Goal: Obtain resource: Download file/media

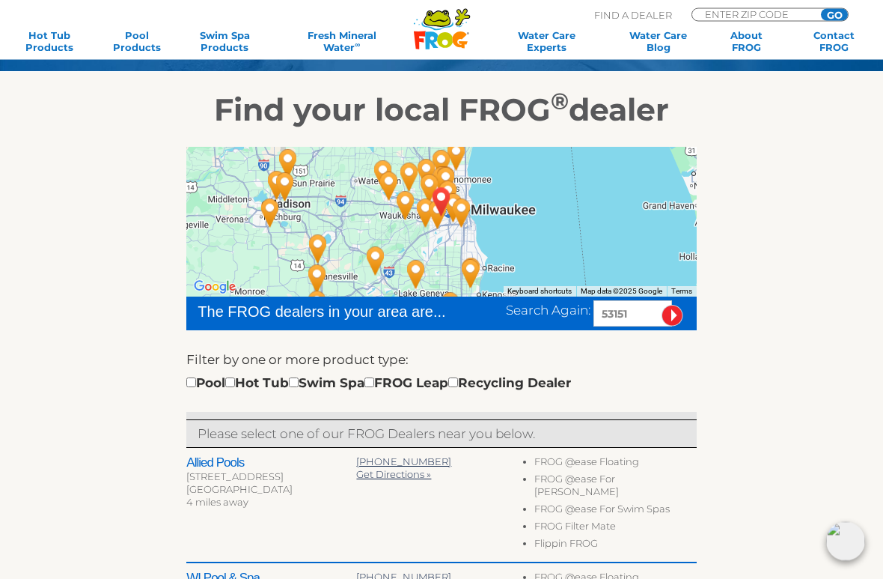
scroll to position [174, 0]
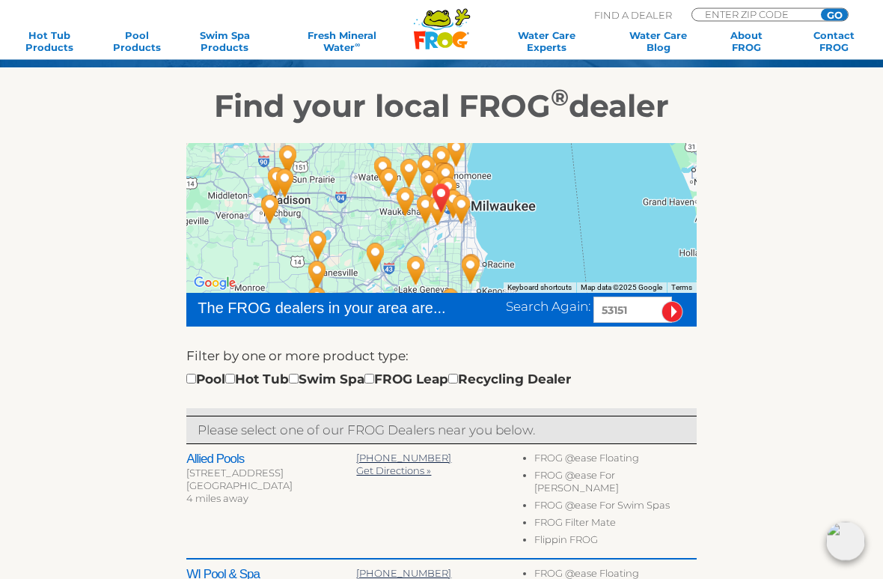
click at [235, 376] on input "checkbox" at bounding box center [230, 379] width 10 height 10
checkbox input "true"
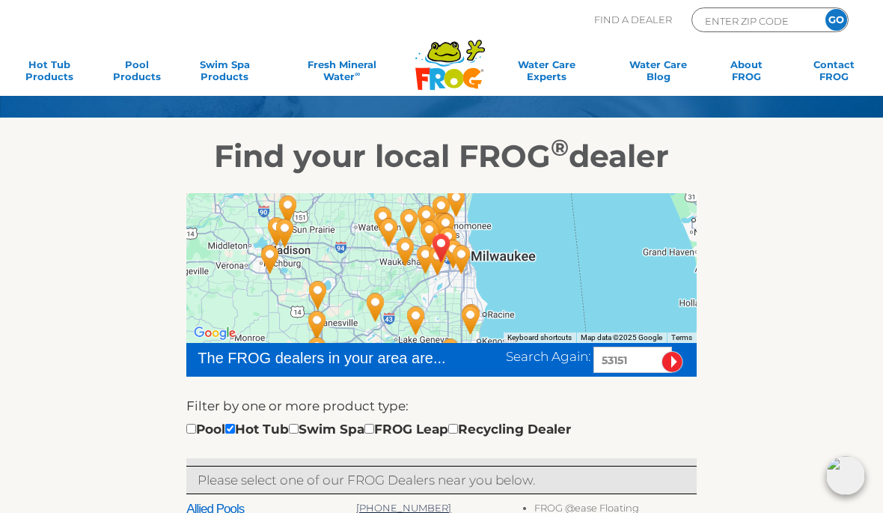
scroll to position [123, 0]
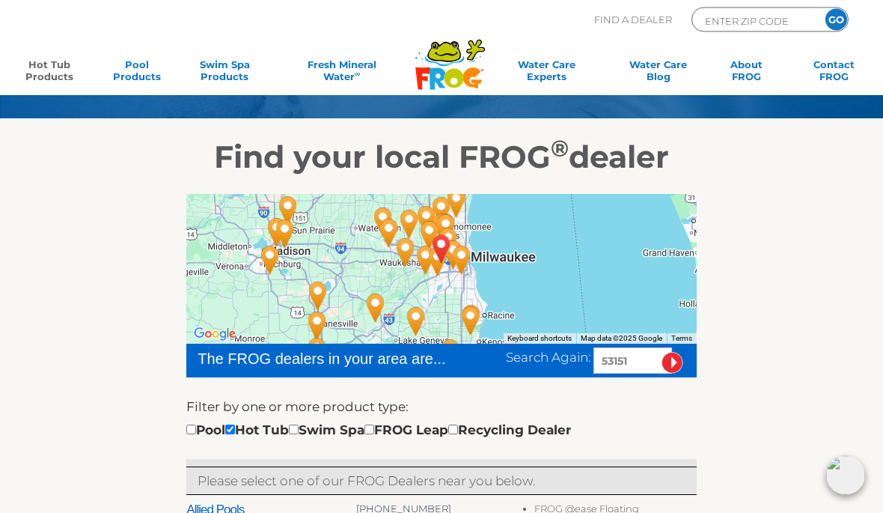
click at [52, 58] on link "Hot Tub Products" at bounding box center [49, 73] width 68 height 30
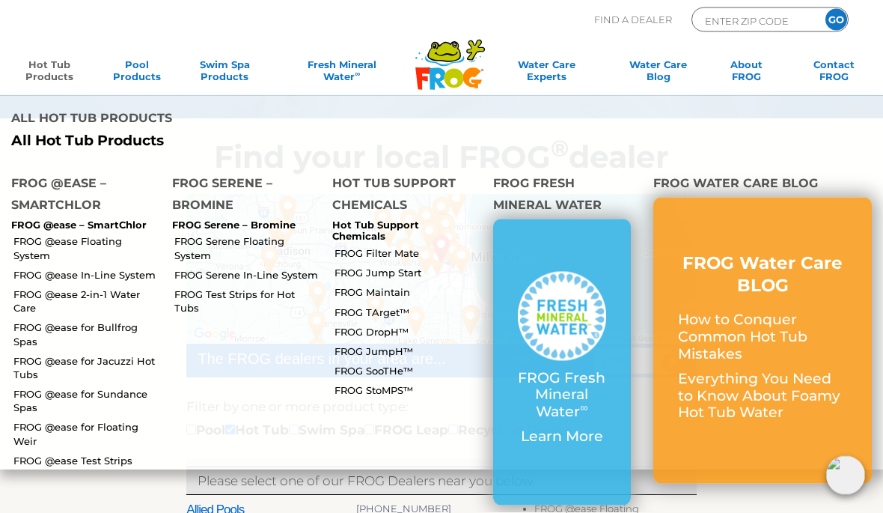
scroll to position [124, 0]
click at [572, 370] on p "FROG Fresh Mineral Water ∞" at bounding box center [562, 395] width 89 height 51
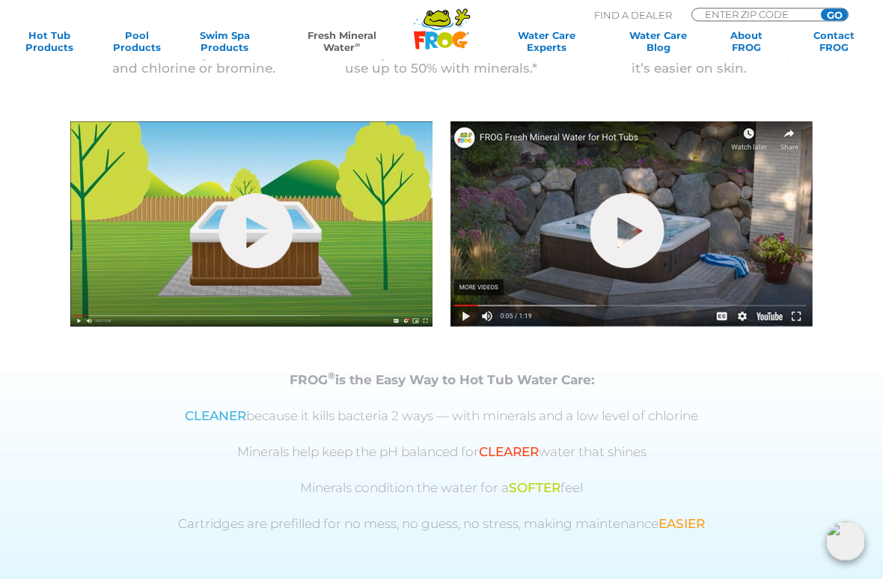
click at [271, 240] on link "hide-me" at bounding box center [256, 231] width 74 height 75
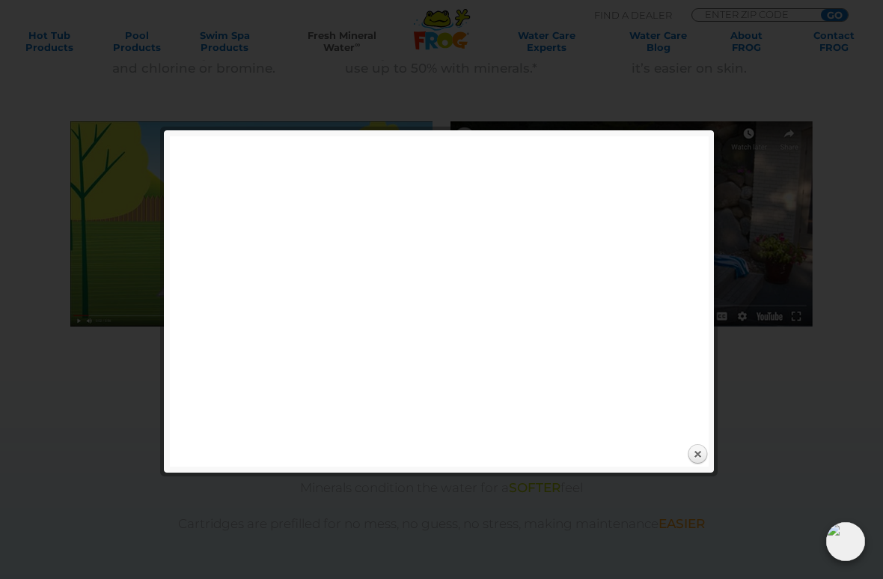
click at [710, 76] on div at bounding box center [441, 538] width 883 height 1989
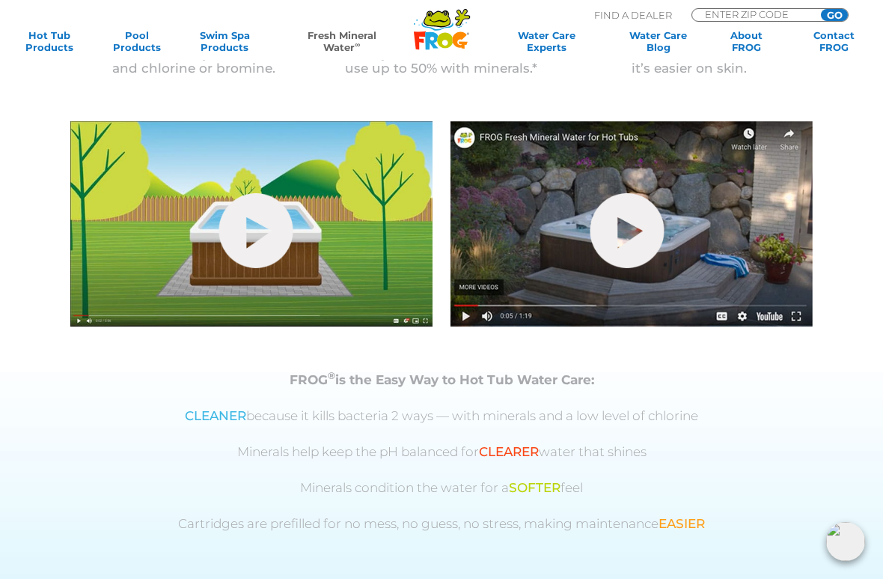
click at [637, 219] on link "hide-me" at bounding box center [628, 230] width 74 height 75
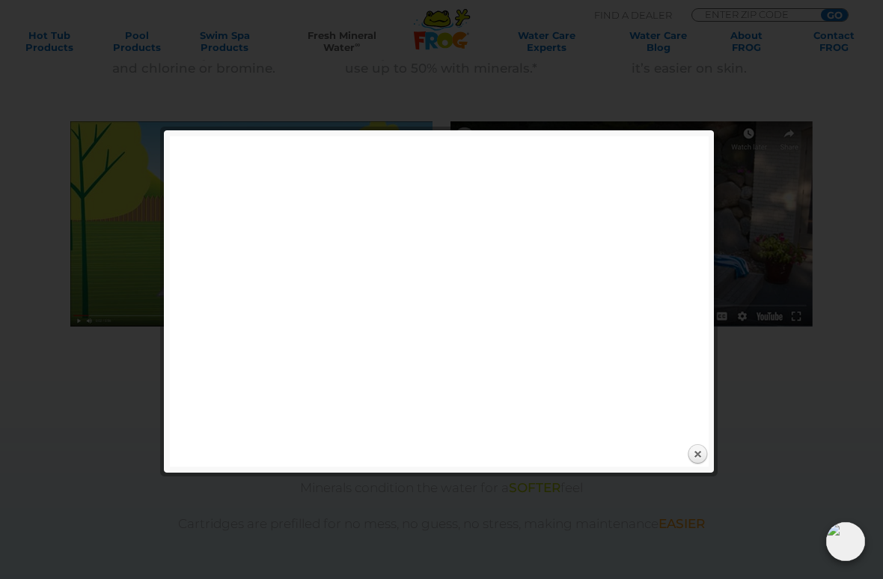
click at [703, 453] on link "Close" at bounding box center [697, 454] width 22 height 22
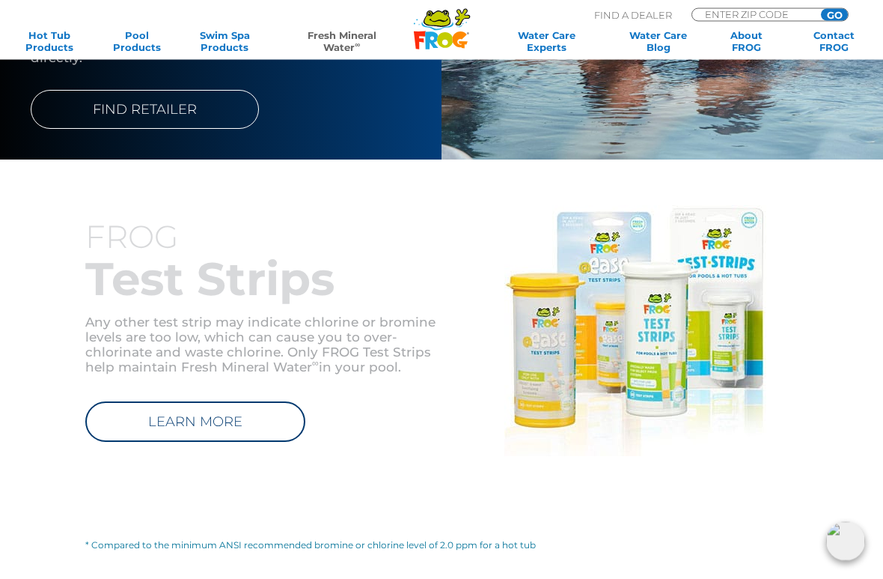
scroll to position [1409, 0]
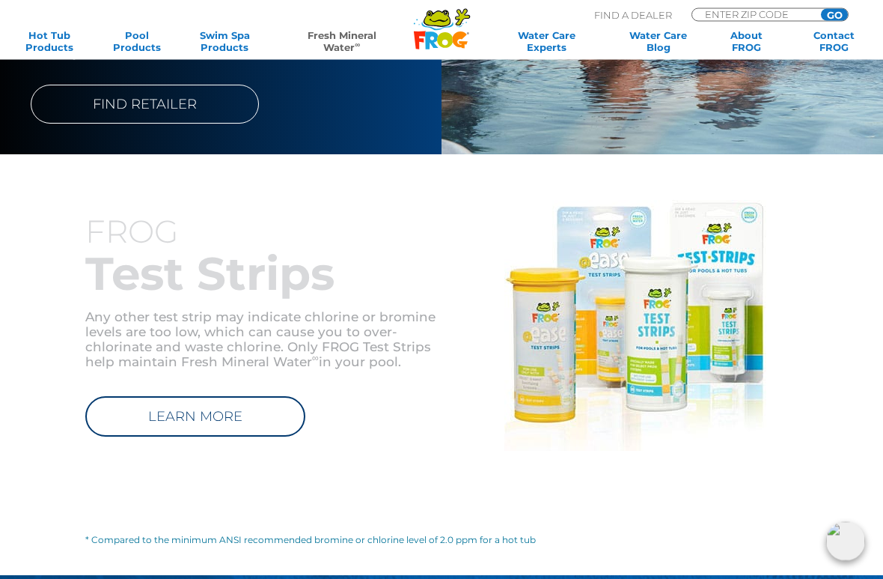
click at [267, 413] on link "LEARN MORE" at bounding box center [195, 417] width 220 height 40
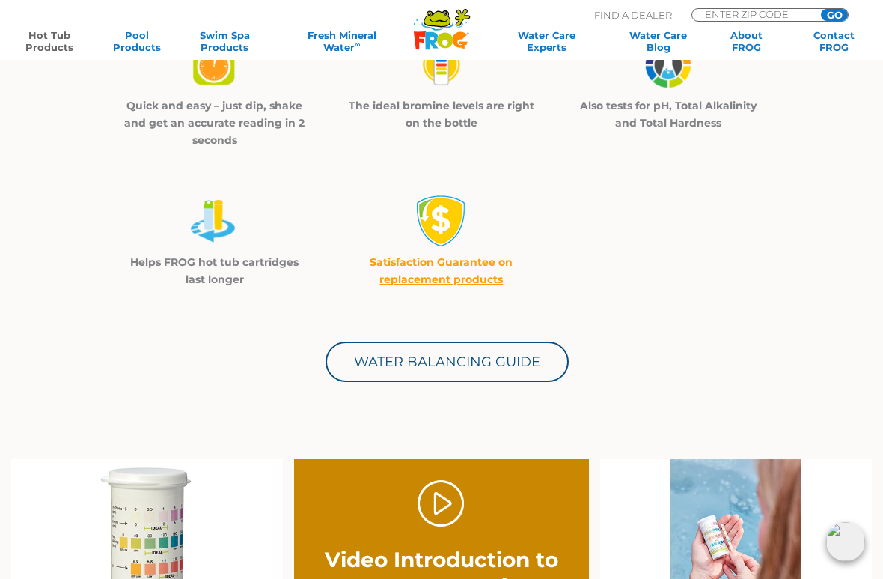
scroll to position [472, 0]
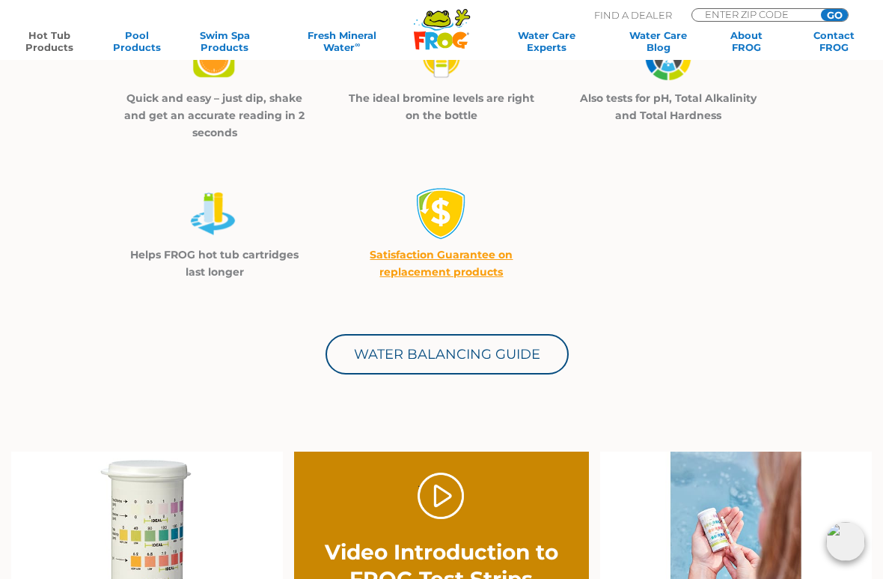
click at [481, 357] on link "Water Balancing Guide" at bounding box center [447, 354] width 243 height 40
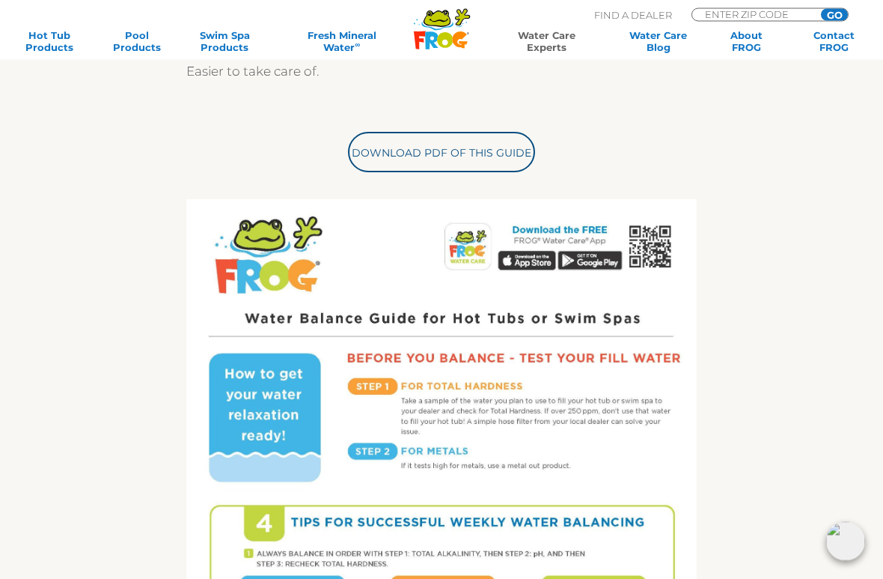
scroll to position [458, 0]
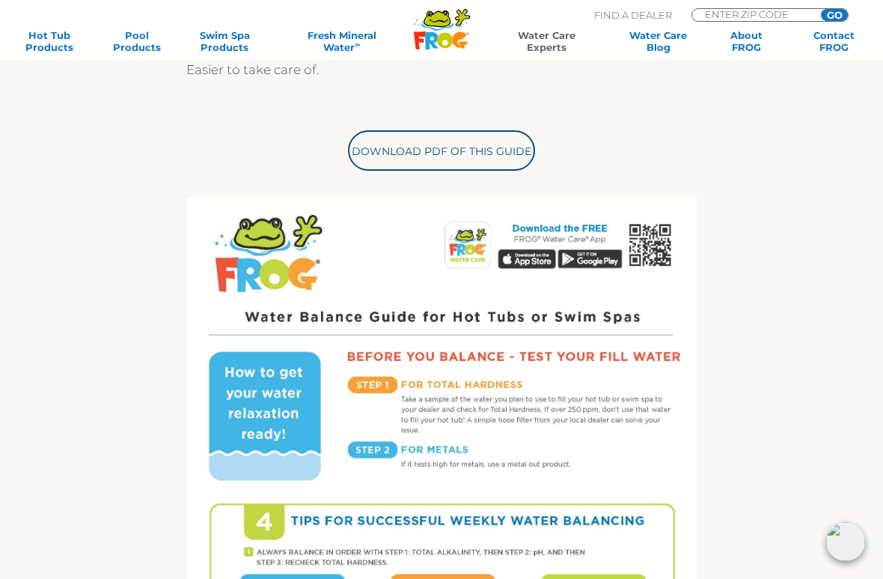
click at [451, 159] on link "Download PDF of this Guide" at bounding box center [441, 150] width 187 height 40
